Goal: Entertainment & Leisure: Consume media (video, audio)

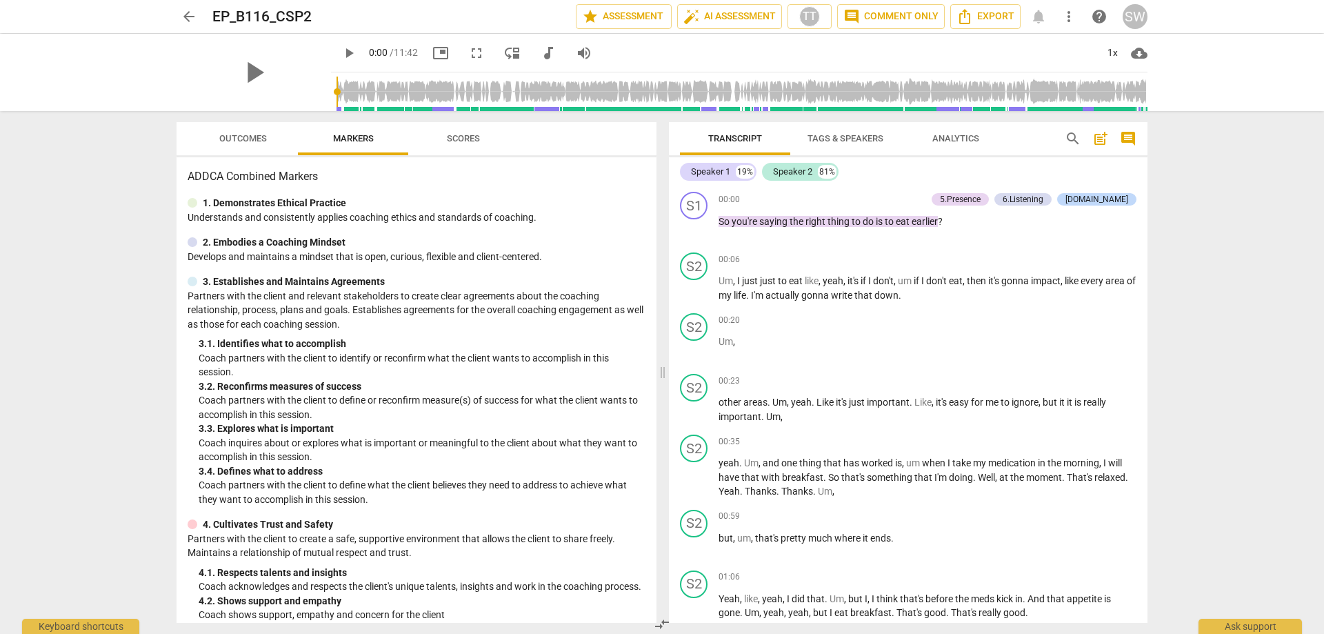
click at [341, 53] on span "play_arrow" at bounding box center [349, 53] width 17 height 17
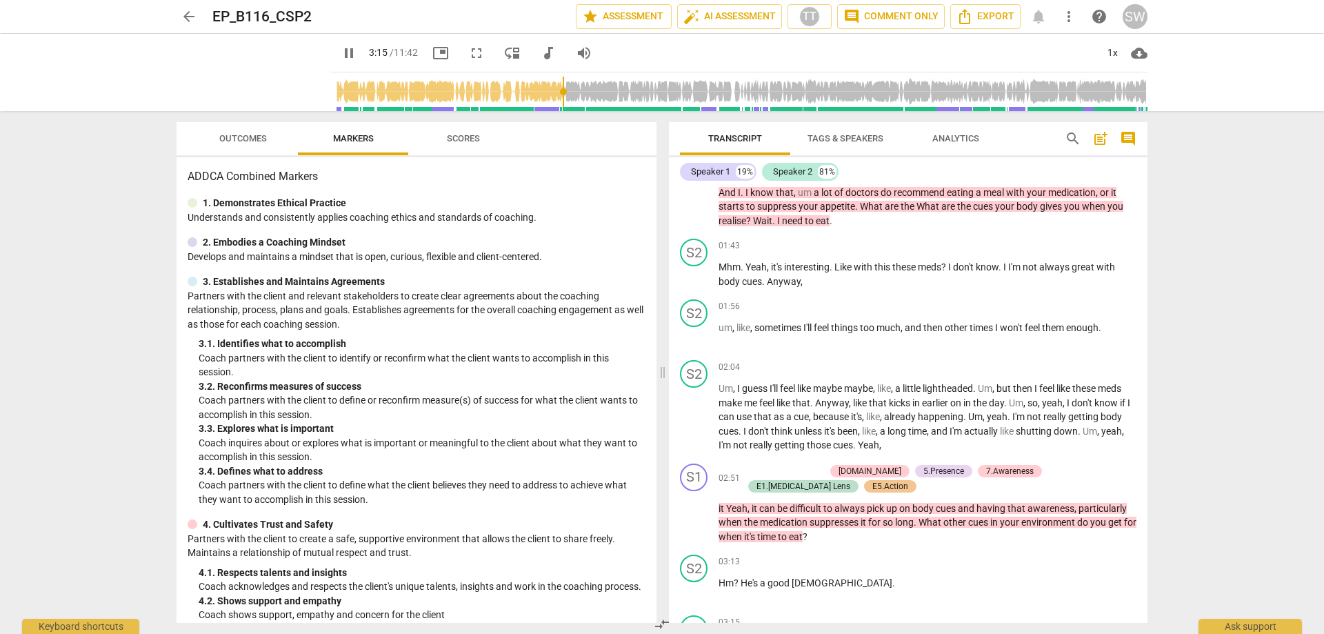
scroll to position [934, 0]
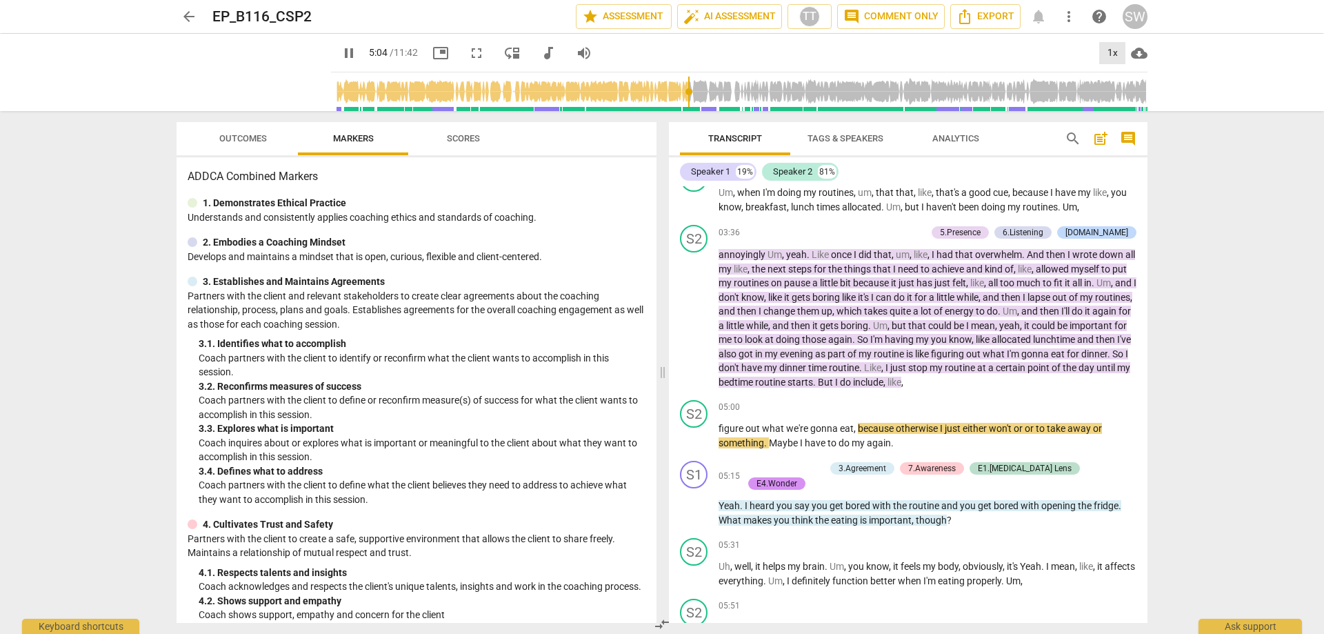
click at [1120, 55] on div "1x" at bounding box center [1112, 53] width 26 height 22
click at [1119, 134] on li "1.5x" at bounding box center [1122, 133] width 46 height 26
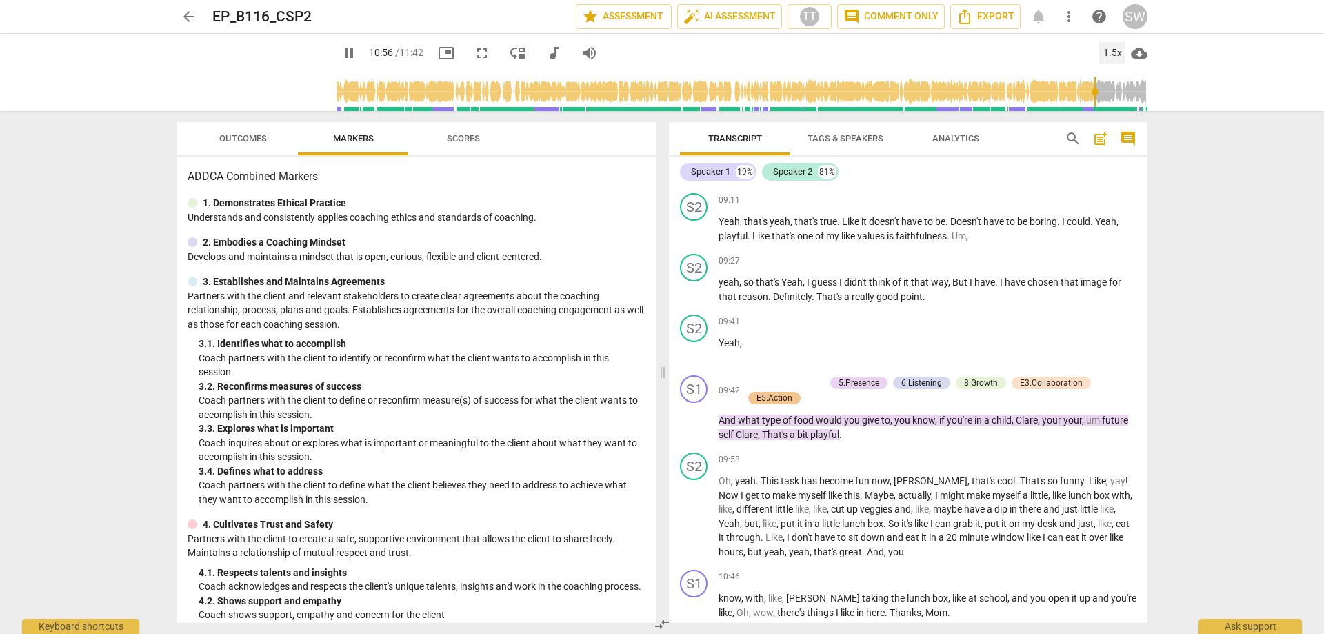
scroll to position [2730, 0]
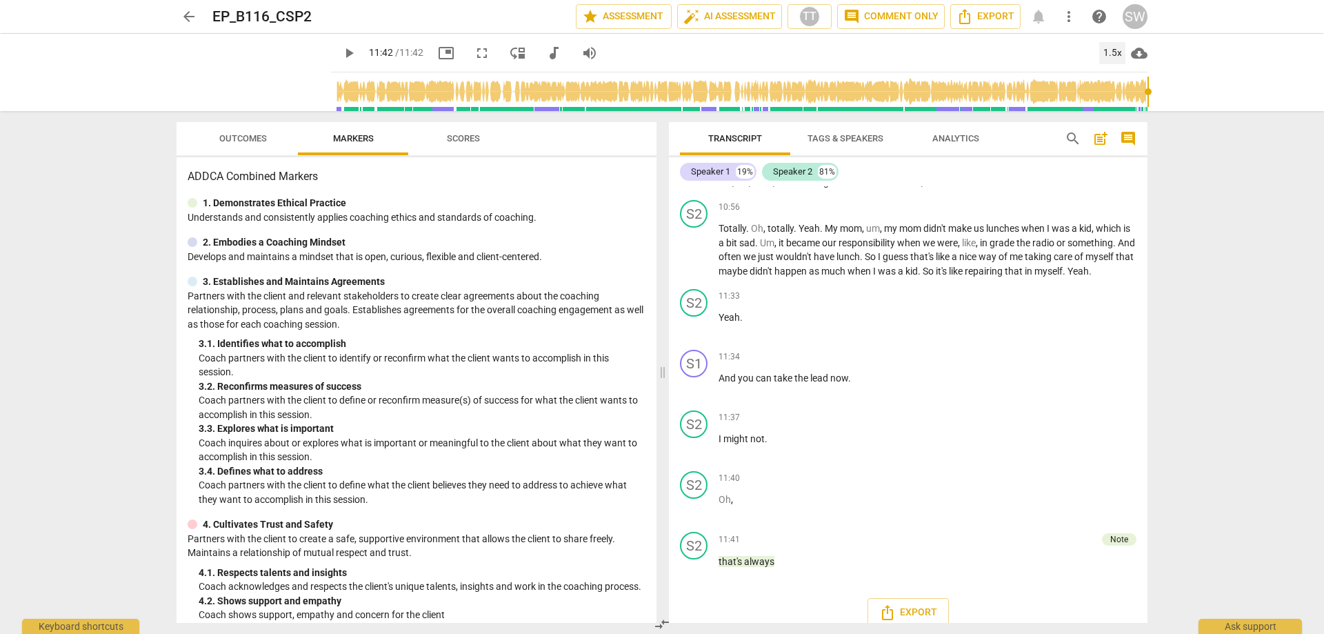
type input "702"
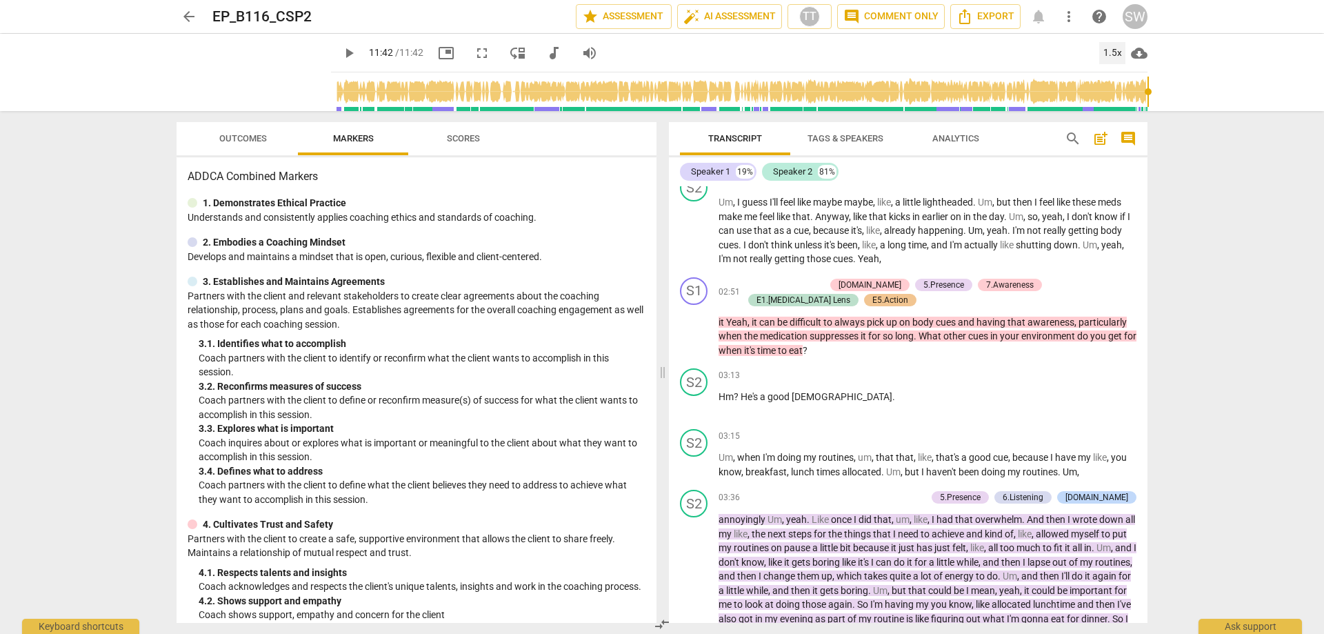
scroll to position [661, 0]
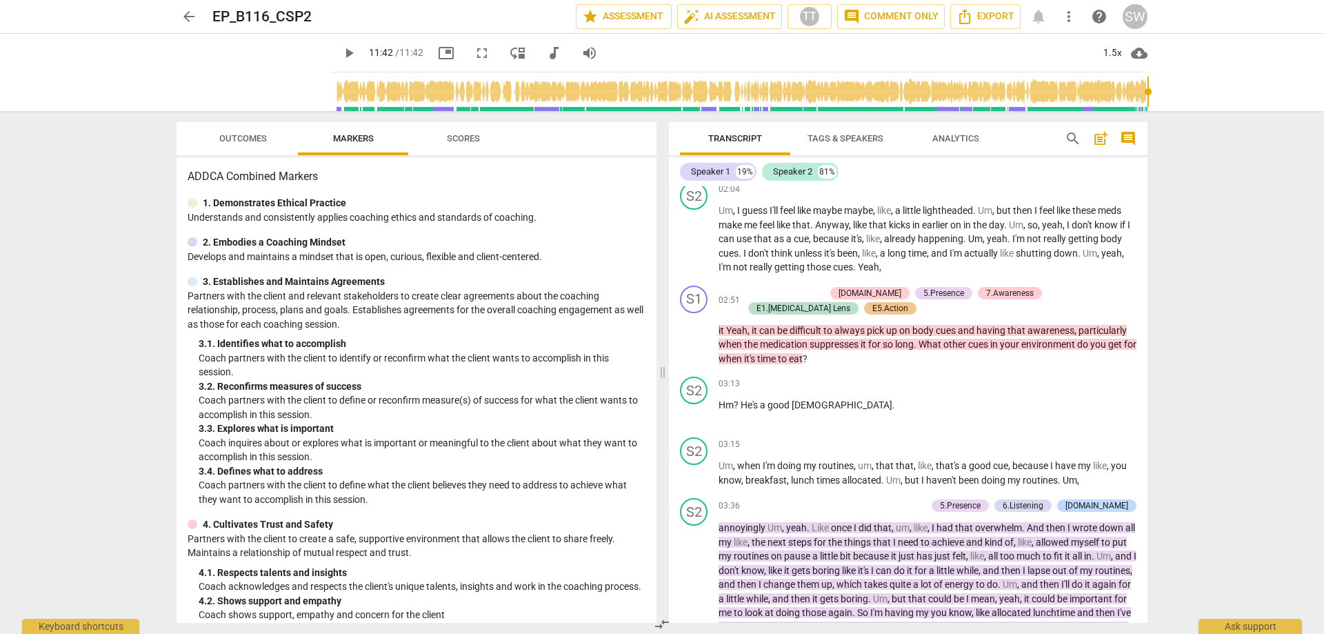
click at [944, 136] on span "Analytics" at bounding box center [955, 138] width 47 height 10
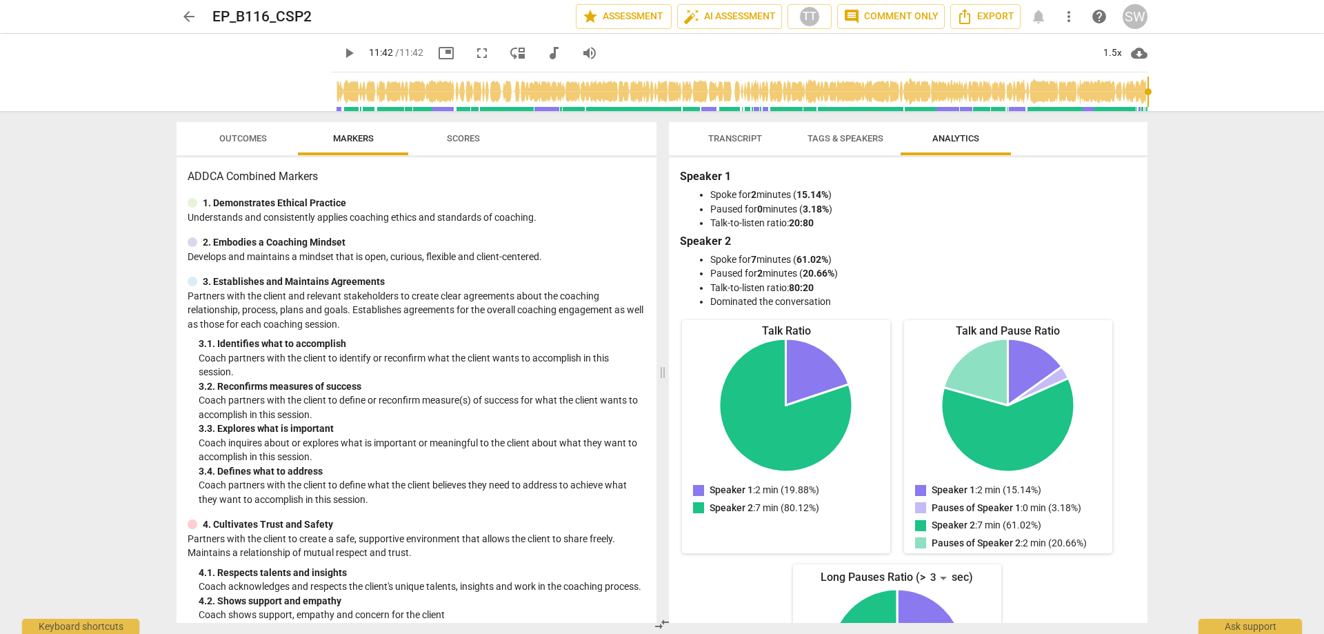
click at [844, 137] on span "Tags & Speakers" at bounding box center [846, 138] width 76 height 10
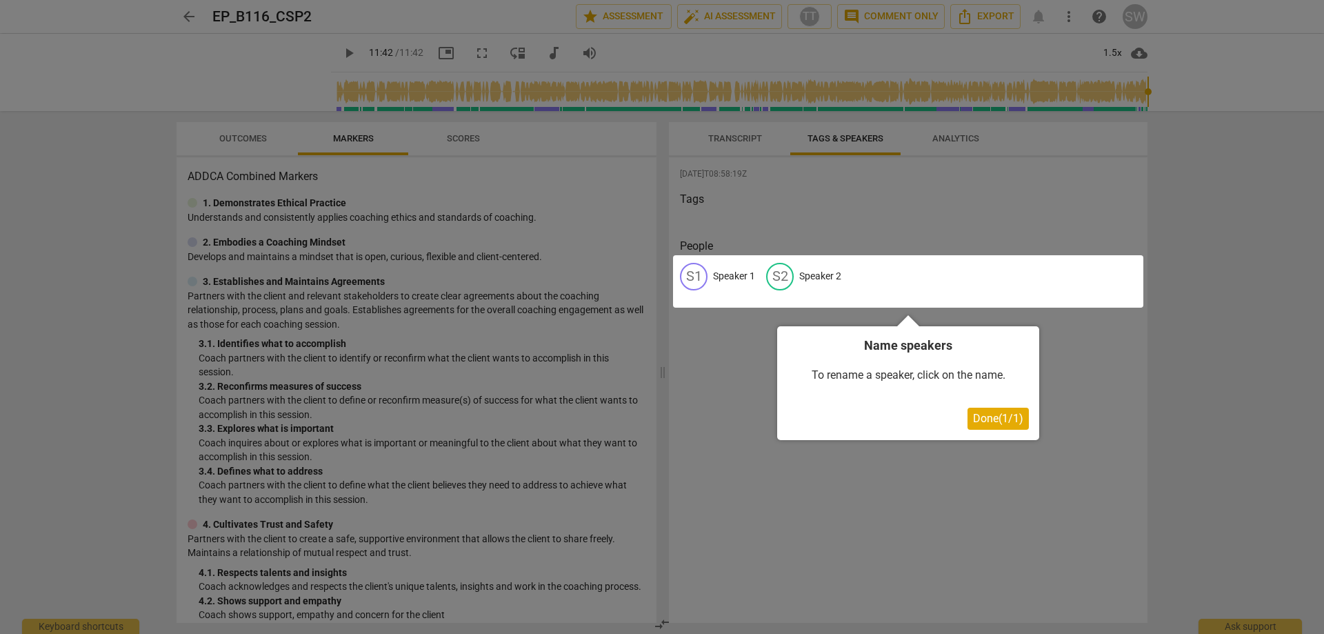
click at [757, 141] on div at bounding box center [662, 317] width 1324 height 634
click at [731, 136] on div at bounding box center [662, 317] width 1324 height 634
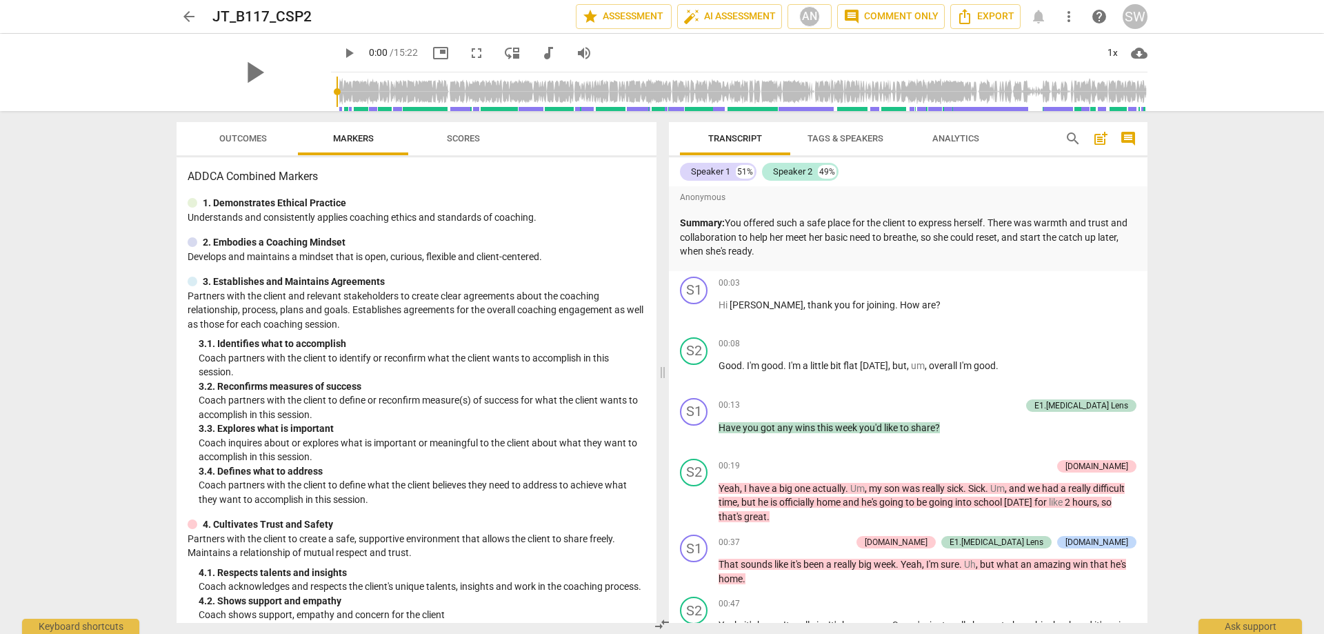
click at [341, 51] on span "play_arrow" at bounding box center [349, 53] width 17 height 17
click at [1112, 54] on div "1x" at bounding box center [1112, 53] width 26 height 22
click at [1124, 130] on li "1.5x" at bounding box center [1122, 133] width 46 height 26
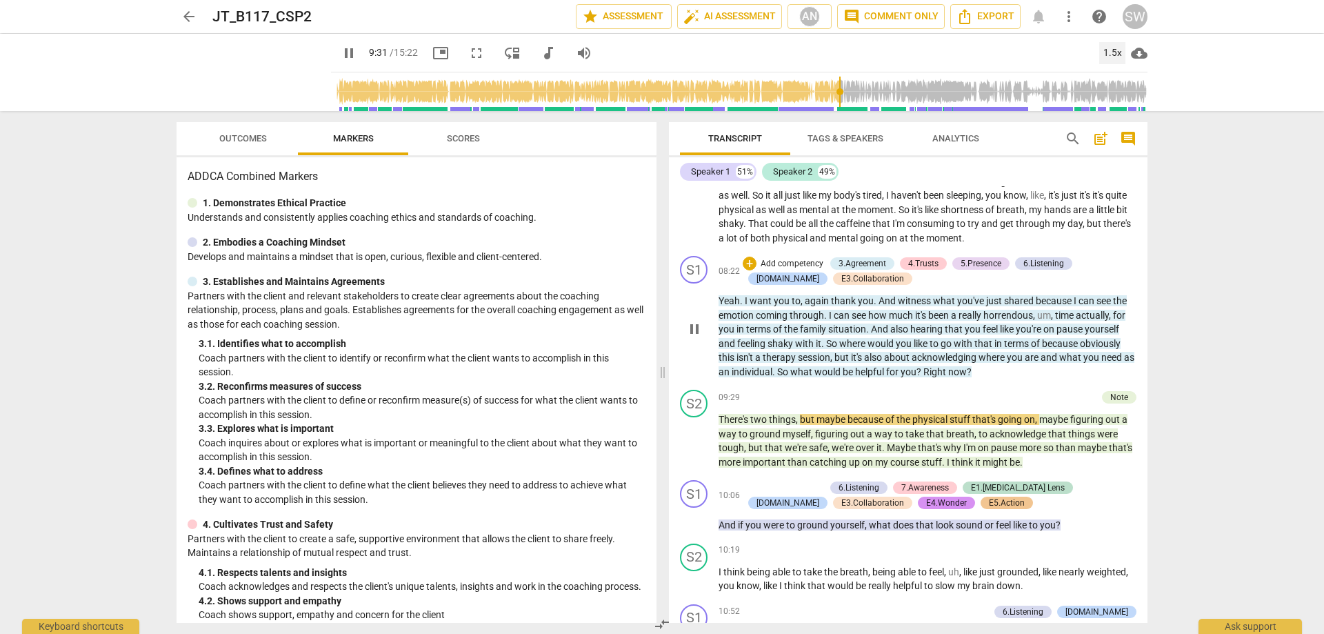
scroll to position [2203, 0]
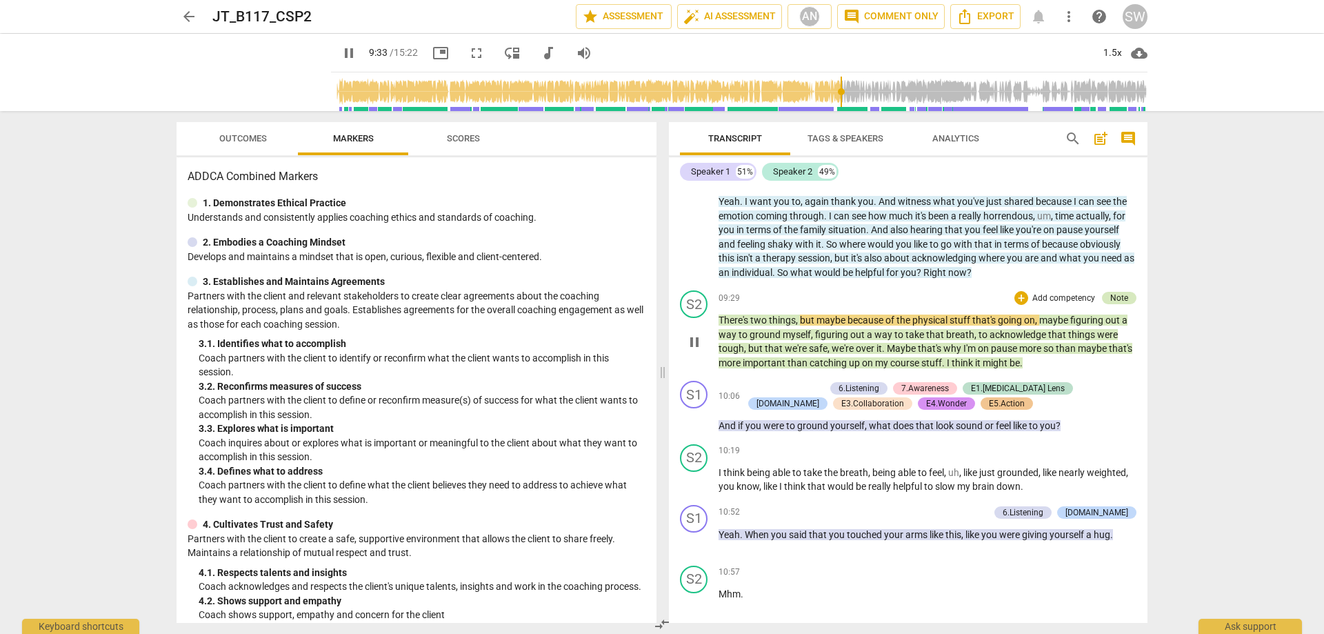
click at [1114, 299] on div "Note" at bounding box center [1119, 298] width 18 height 12
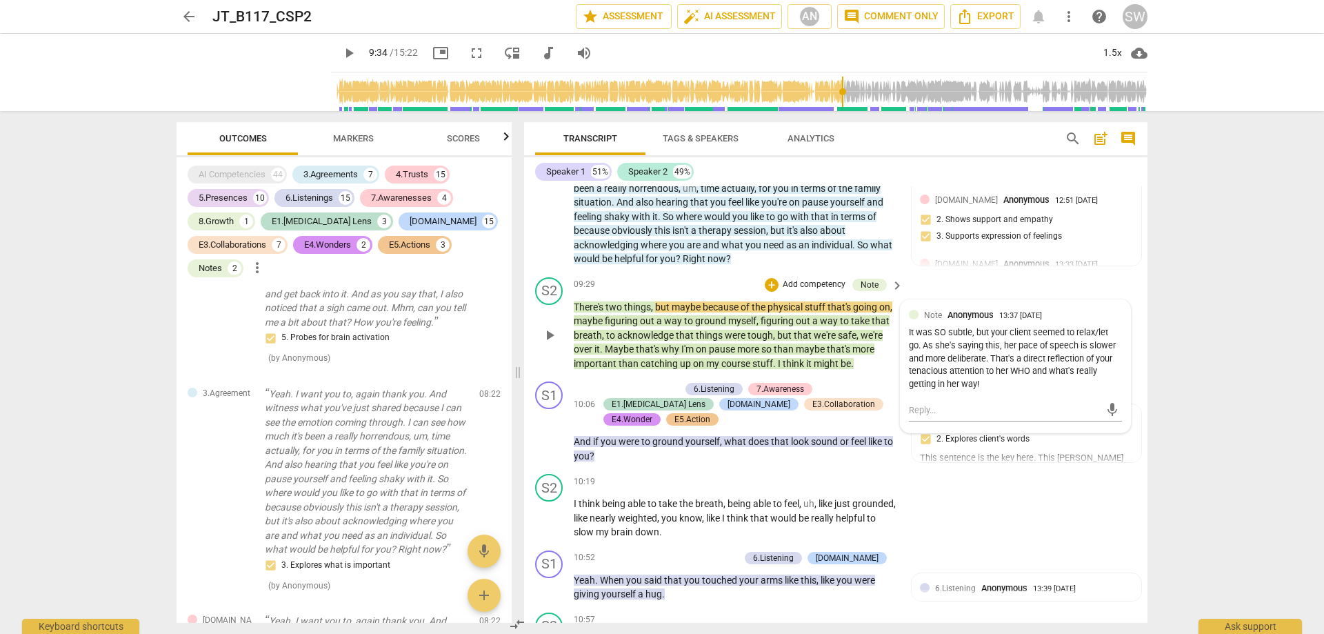
scroll to position [6402, 0]
click at [1075, 281] on div "S2 play_arrow pause 09:29 + Add competency Note keyboard_arrow_right There's tw…" at bounding box center [835, 324] width 623 height 105
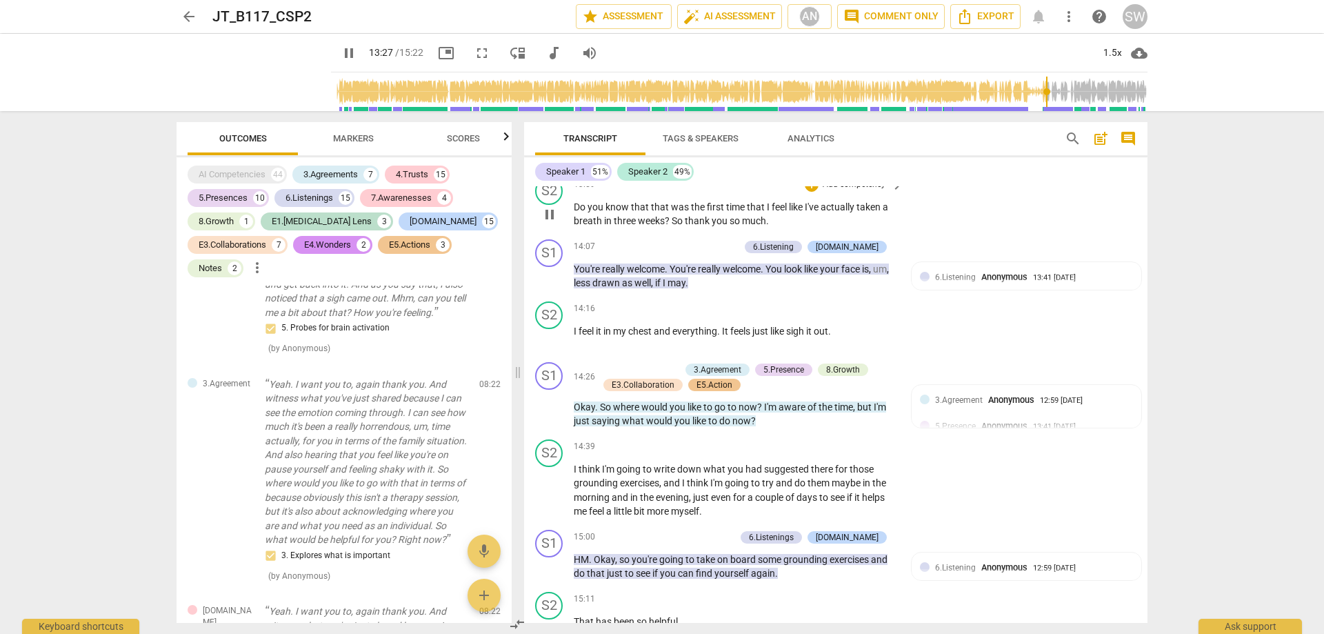
scroll to position [3725, 0]
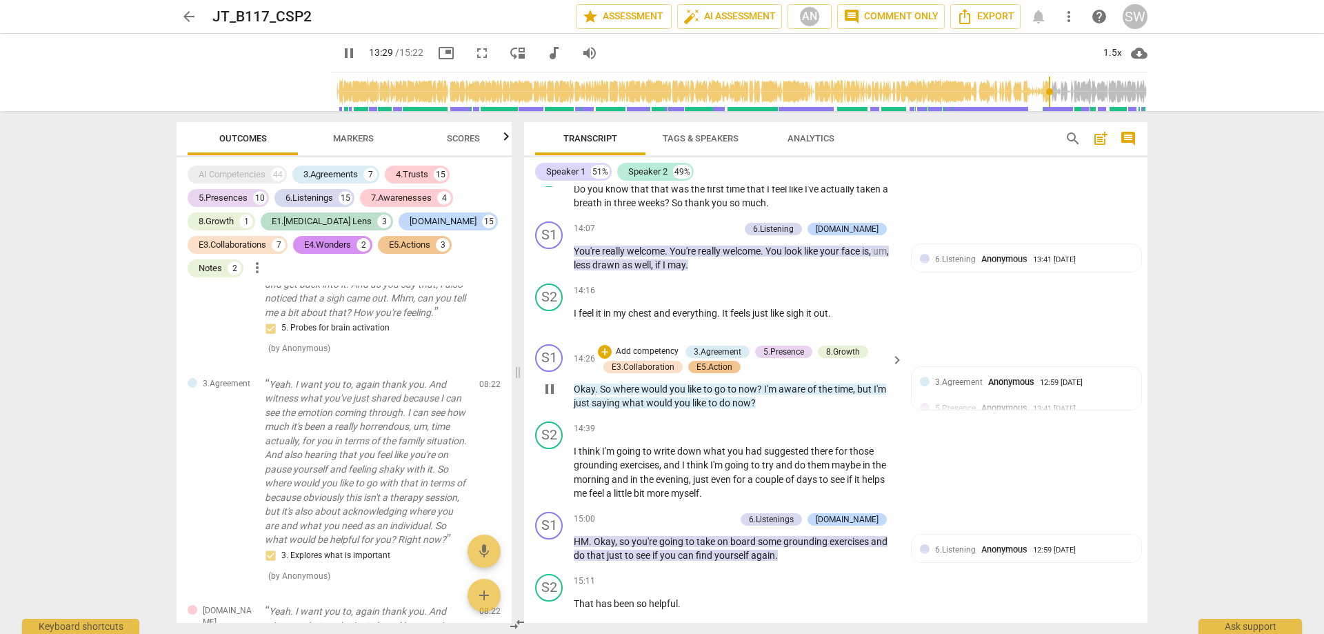
click at [632, 388] on span "where" at bounding box center [627, 388] width 28 height 11
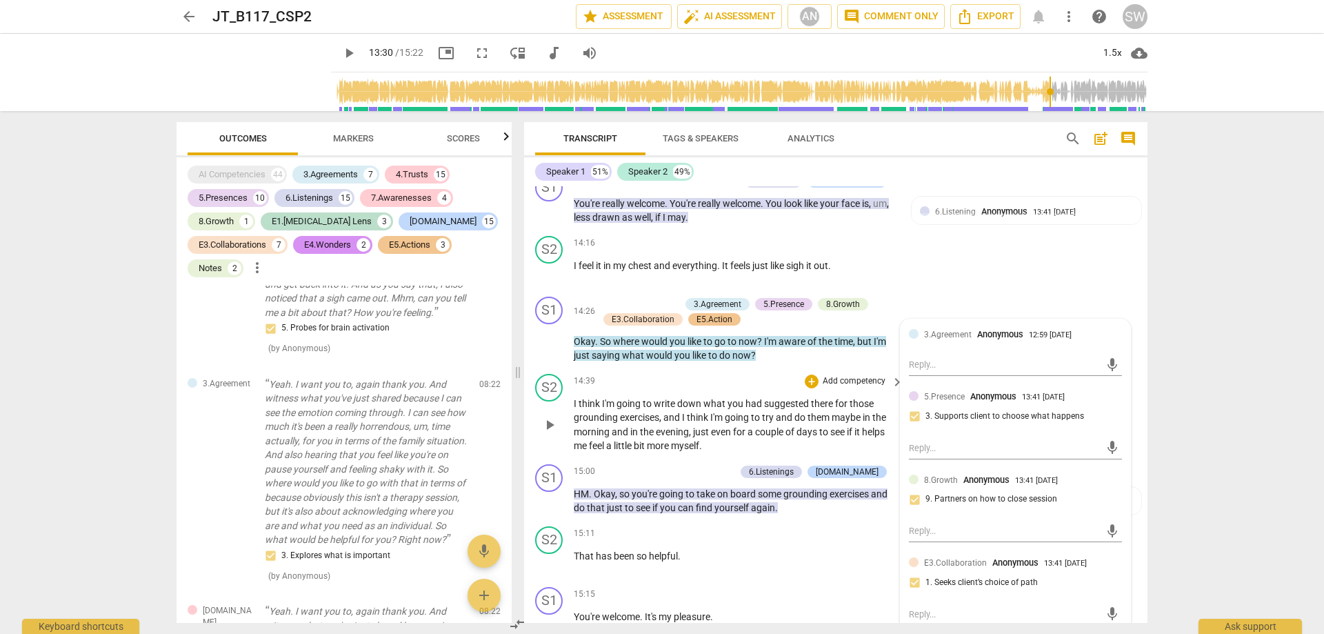
scroll to position [3794, 0]
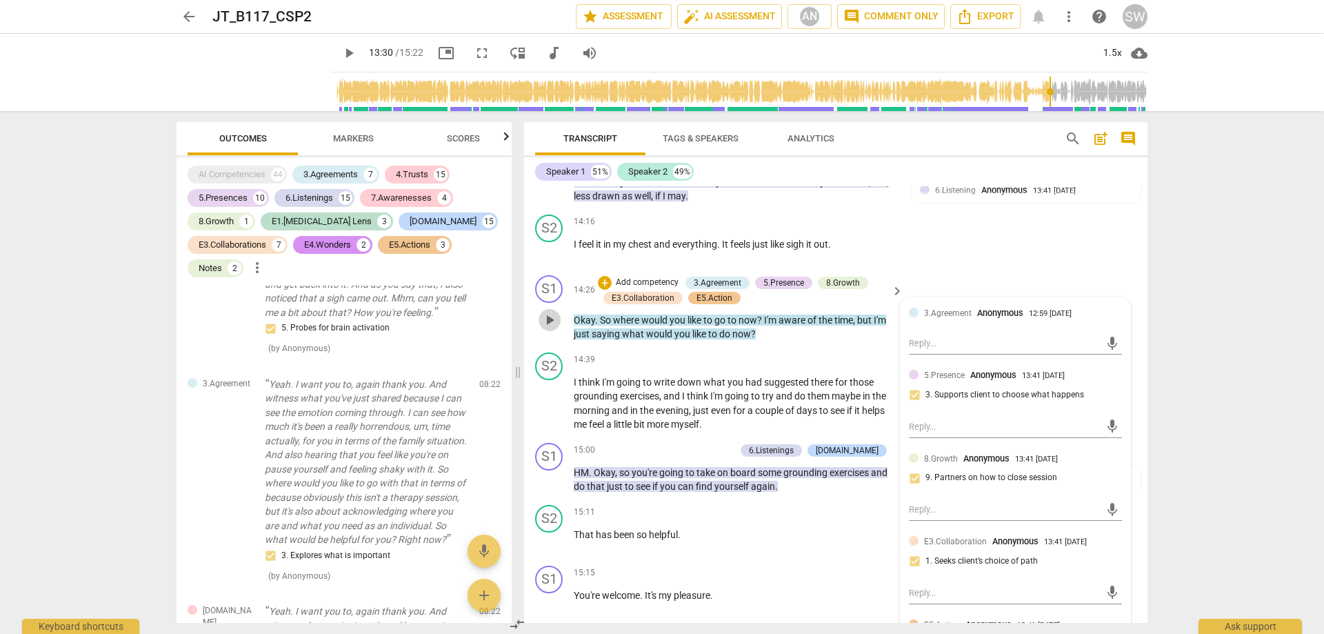
click at [550, 319] on span "play_arrow" at bounding box center [549, 320] width 17 height 17
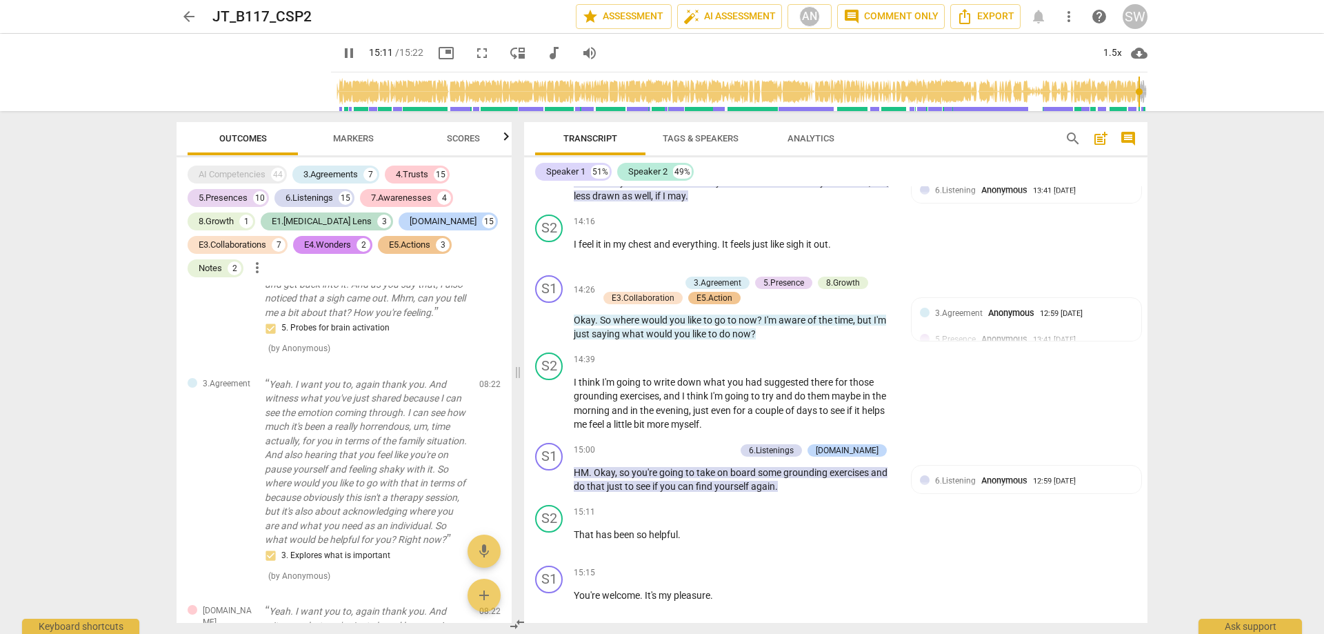
type input "912"
